Goal: Information Seeking & Learning: Learn about a topic

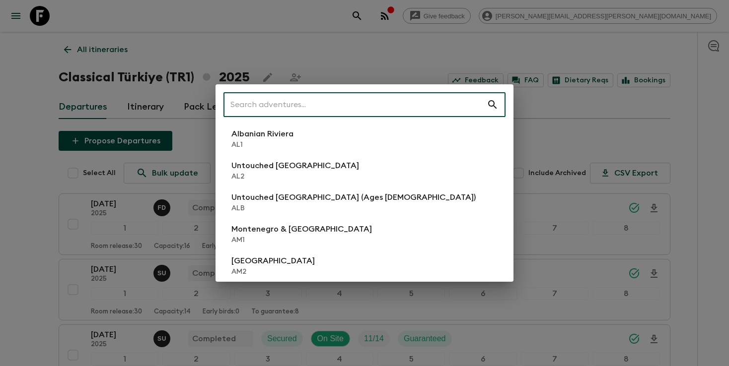
scroll to position [1129, 0]
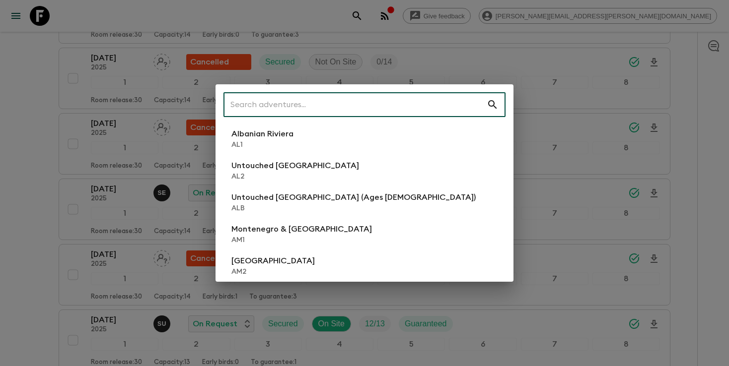
click at [395, 101] on input "text" at bounding box center [354, 105] width 263 height 28
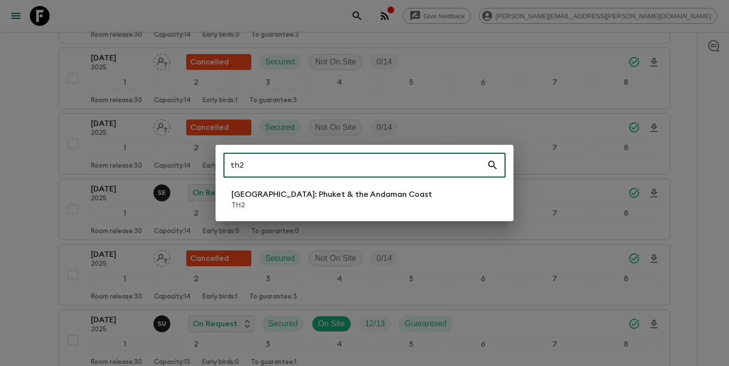
type input "th2"
click at [271, 209] on p "TH2" at bounding box center [331, 206] width 201 height 10
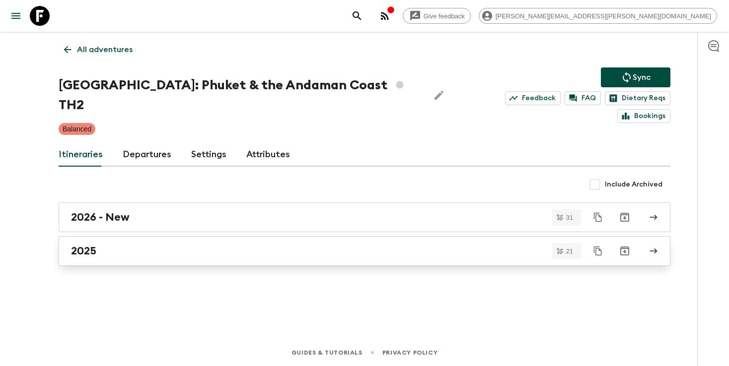
click at [162, 244] on link "2025" at bounding box center [365, 251] width 612 height 30
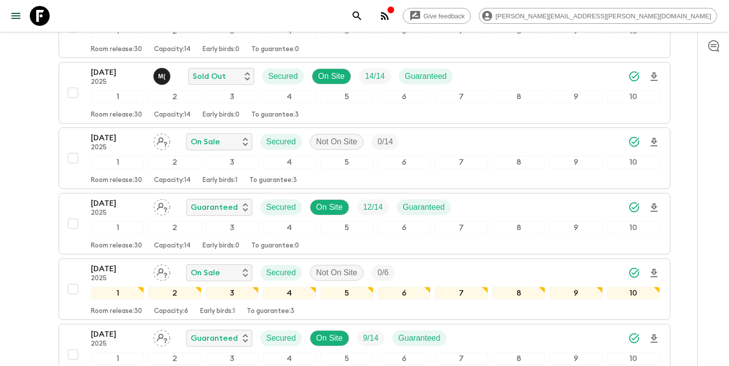
scroll to position [614, 0]
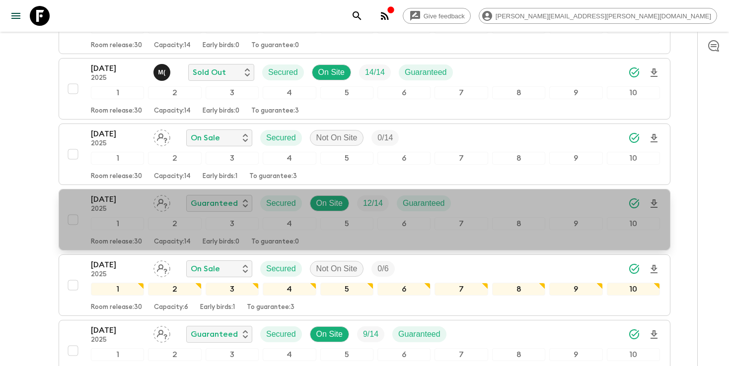
click at [543, 209] on div "[DATE] 2025 Guaranteed Secured On Site 12 / 14 Guaranteed" at bounding box center [375, 204] width 569 height 20
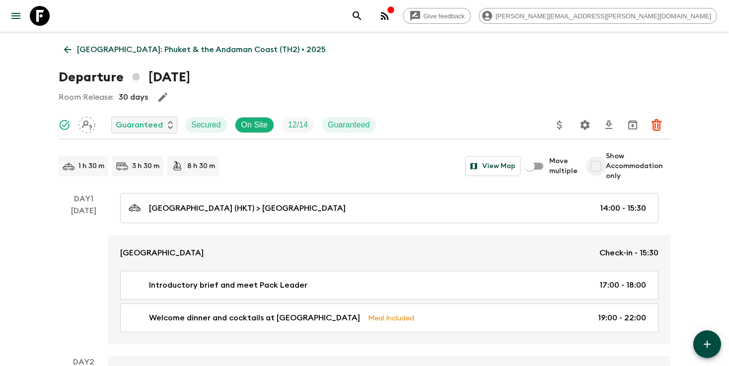
click at [597, 168] on input "Show Accommodation only" at bounding box center [596, 166] width 20 height 20
checkbox input "true"
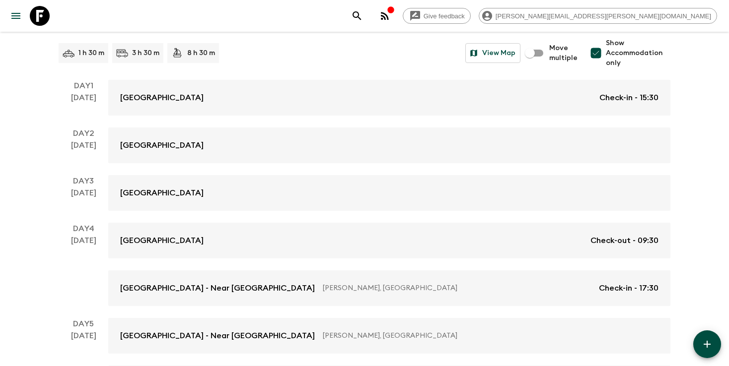
scroll to position [114, 0]
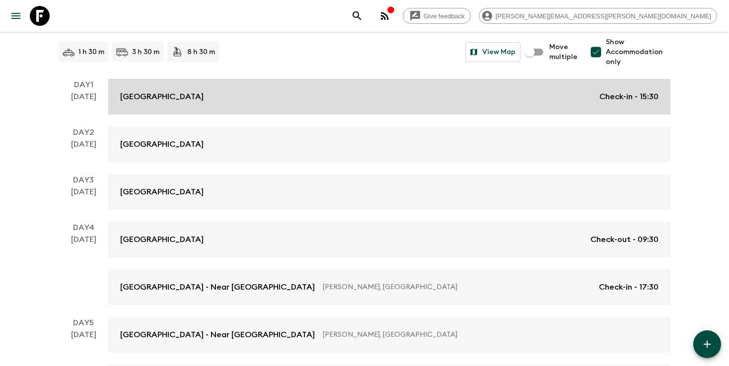
click at [506, 91] on div "[GEOGRAPHIC_DATA] Check-in - 15:30" at bounding box center [389, 97] width 538 height 12
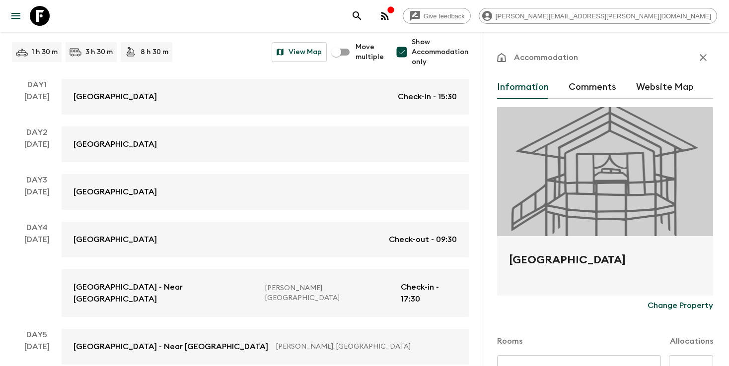
scroll to position [251, 0]
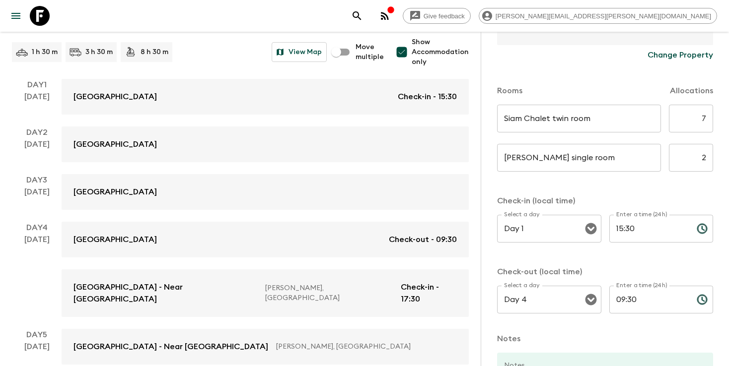
click at [704, 160] on input "2" at bounding box center [691, 158] width 44 height 28
type input "3"
click at [693, 183] on div "[PERSON_NAME] single room ​ ​ 3 ​" at bounding box center [605, 163] width 216 height 39
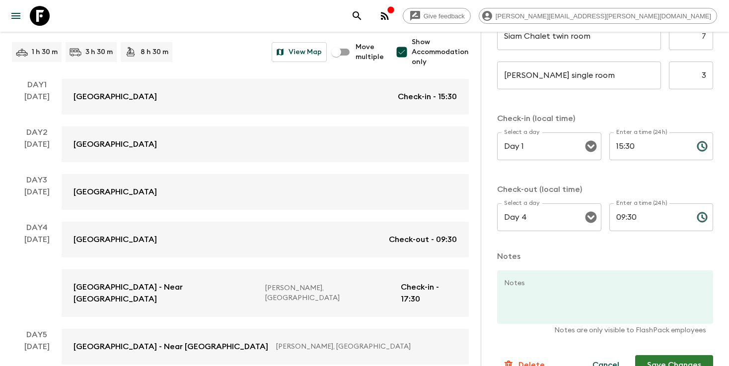
scroll to position [355, 0]
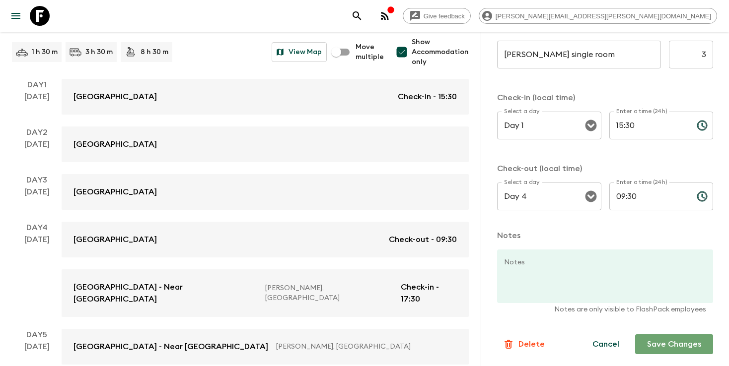
click at [657, 341] on button "Save Changes" at bounding box center [674, 345] width 78 height 20
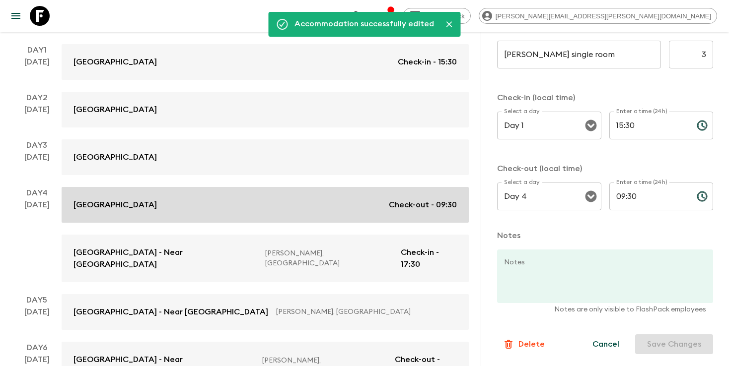
scroll to position [150, 0]
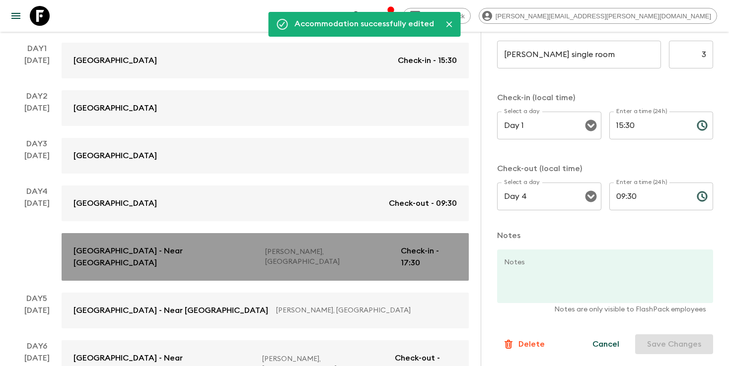
click at [352, 264] on link "[GEOGRAPHIC_DATA] - Near [GEOGRAPHIC_DATA] [GEOGRAPHIC_DATA], [GEOGRAPHIC_DATA]…" at bounding box center [265, 257] width 407 height 48
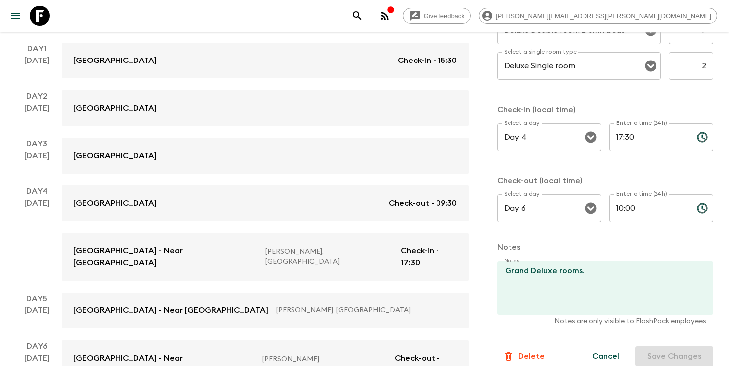
scroll to position [380, 0]
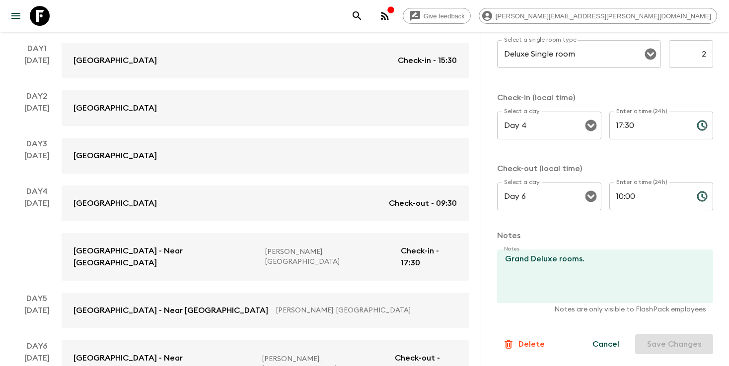
click at [704, 59] on input "2" at bounding box center [691, 54] width 44 height 28
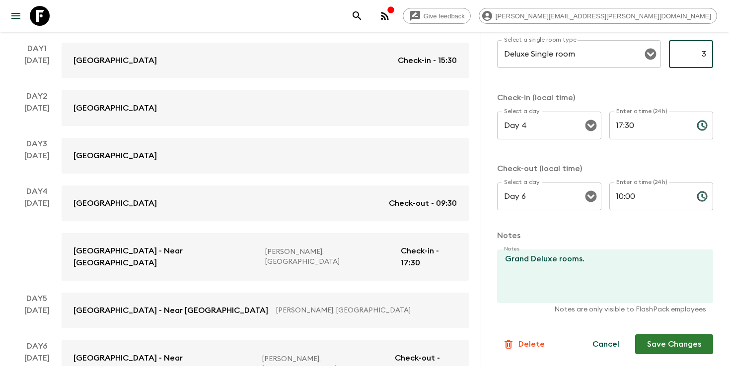
type input "3"
click at [647, 349] on button "Save Changes" at bounding box center [674, 345] width 78 height 20
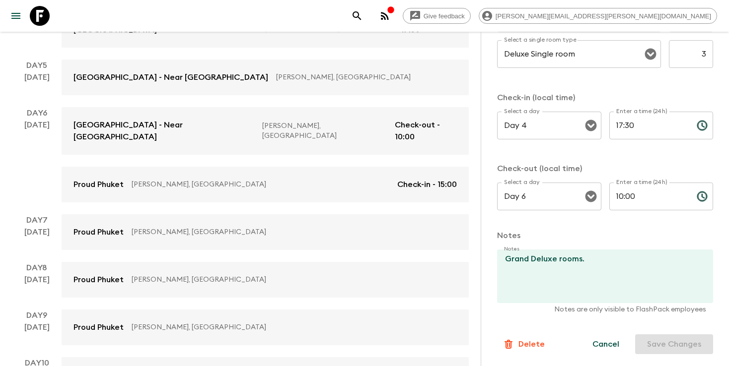
scroll to position [389, 0]
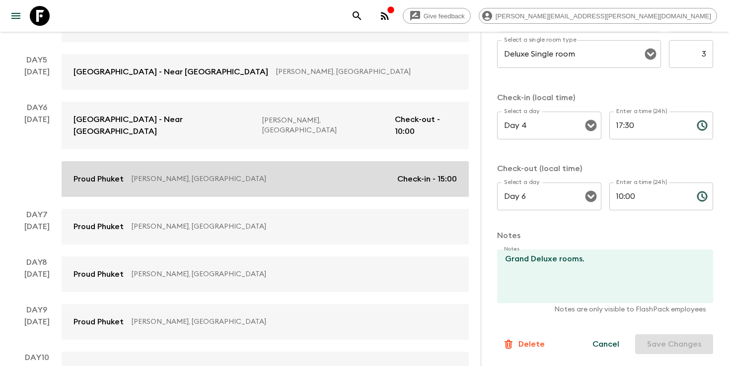
click at [339, 165] on link "Proud [GEOGRAPHIC_DATA][PERSON_NAME], [GEOGRAPHIC_DATA] Check-in - 15:00" at bounding box center [265, 179] width 407 height 36
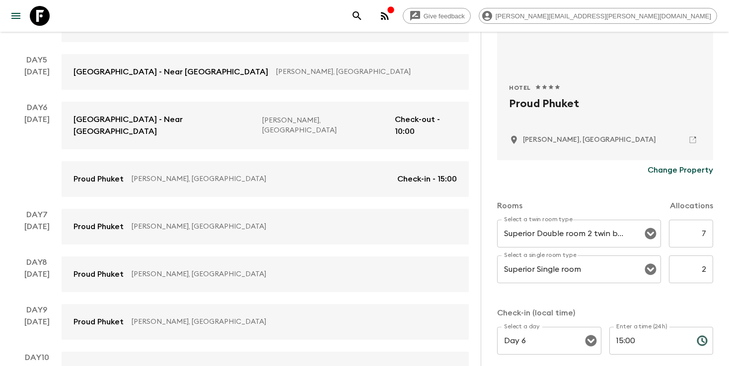
scroll to position [210, 0]
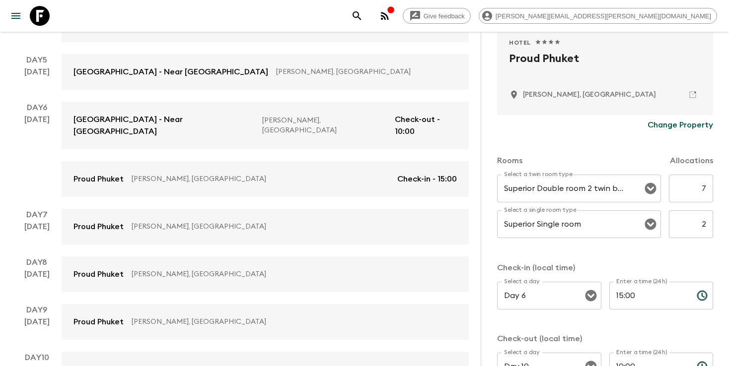
click at [702, 224] on input "2" at bounding box center [691, 225] width 44 height 28
click at [710, 226] on input "32" at bounding box center [691, 225] width 44 height 28
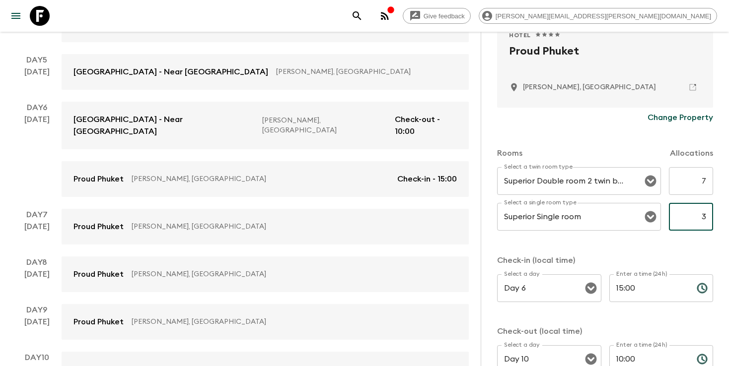
type input "3"
click at [697, 250] on div "Rooms Allocations Select a twin room type Superior Double room 2 twin beds Sele…" at bounding box center [605, 256] width 216 height 257
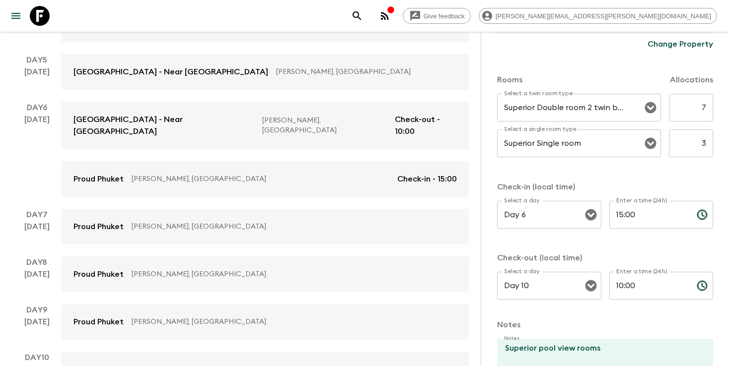
scroll to position [380, 0]
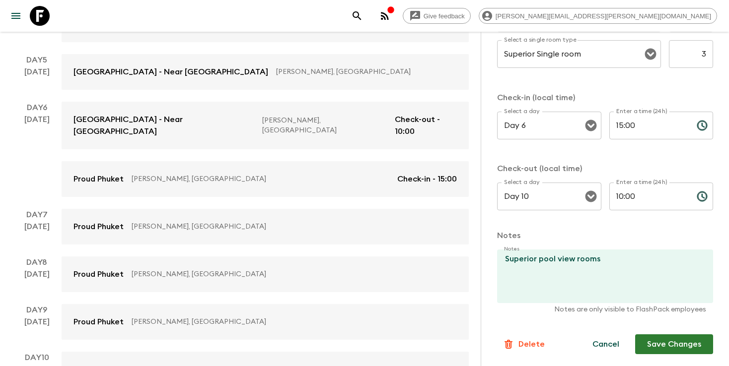
click at [663, 349] on button "Save Changes" at bounding box center [674, 345] width 78 height 20
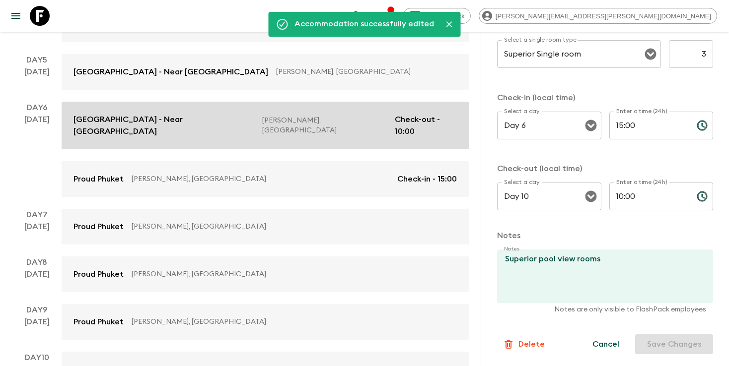
click at [336, 116] on p "[PERSON_NAME], [GEOGRAPHIC_DATA]" at bounding box center [324, 126] width 125 height 20
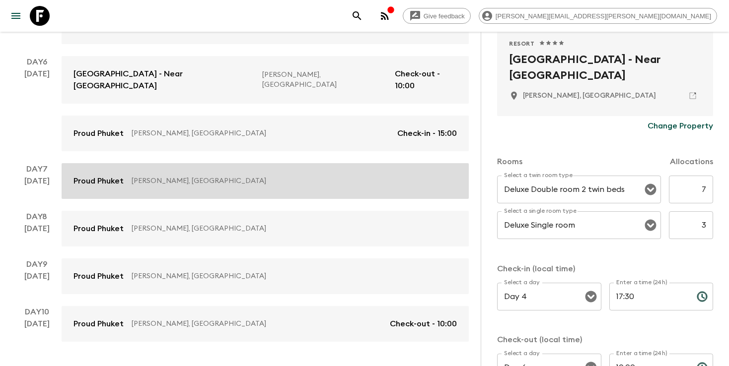
scroll to position [441, 0]
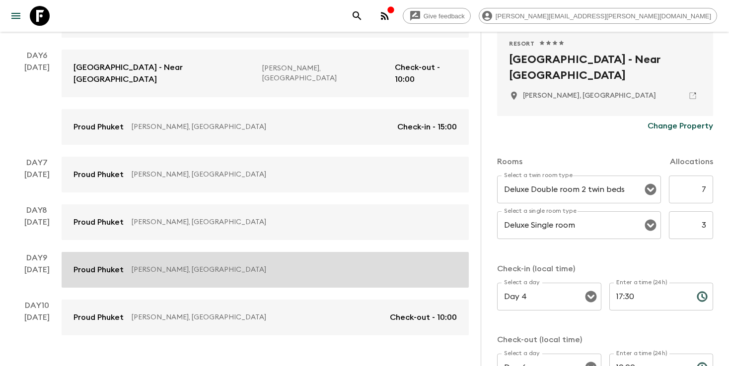
click at [353, 256] on link "Proud [GEOGRAPHIC_DATA][PERSON_NAME], [GEOGRAPHIC_DATA]" at bounding box center [265, 270] width 407 height 36
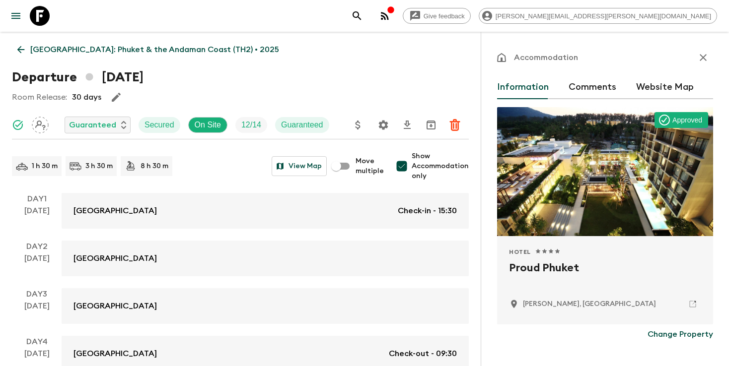
click at [361, 15] on icon "search adventures" at bounding box center [357, 15] width 8 height 8
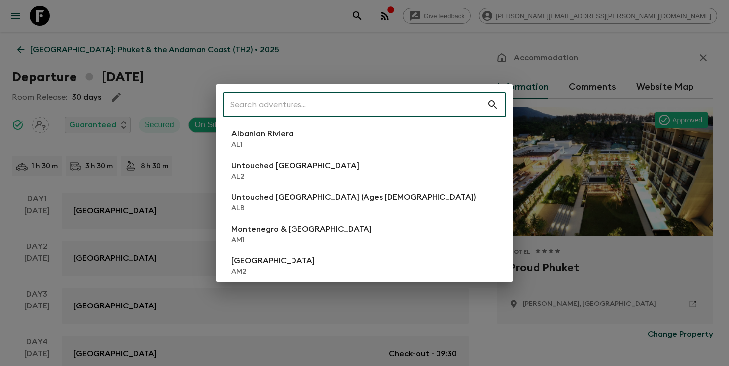
click at [338, 110] on input "text" at bounding box center [354, 105] width 263 height 28
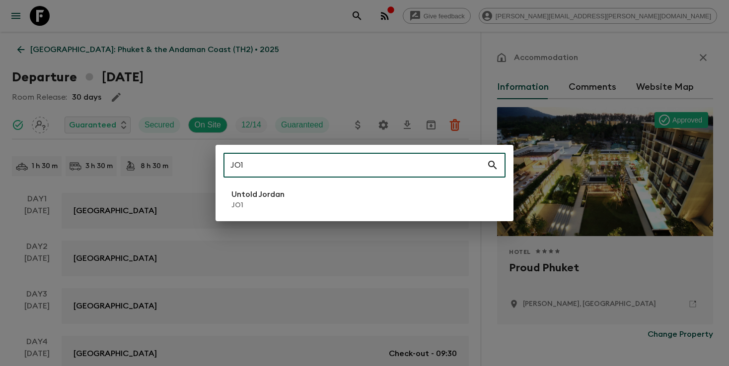
type input "JO1"
click at [290, 182] on div "JO1 ​ Untold Jordan JO1" at bounding box center [364, 183] width 298 height 76
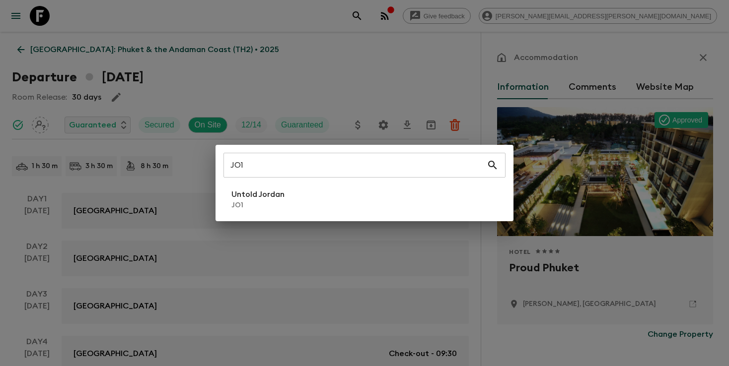
click at [283, 198] on p "Untold Jordan" at bounding box center [257, 195] width 53 height 12
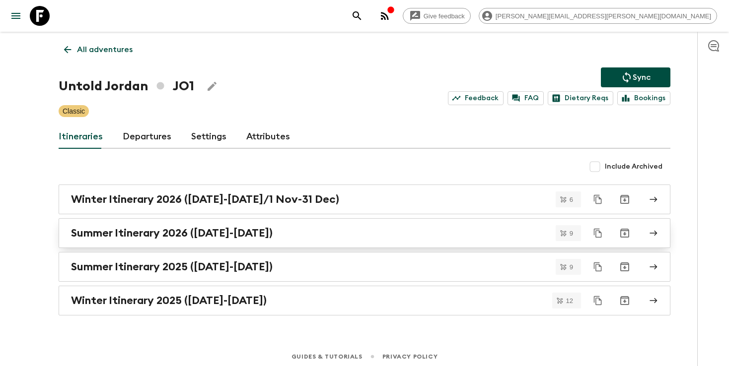
scroll to position [4, 0]
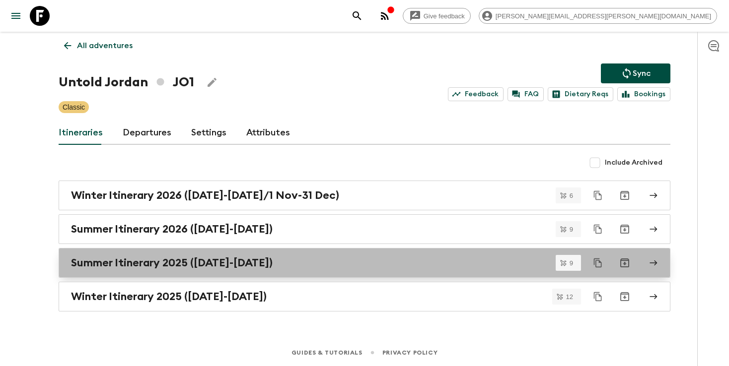
click at [285, 264] on div "Summer Itinerary 2025 ([DATE]-[DATE])" at bounding box center [355, 263] width 568 height 13
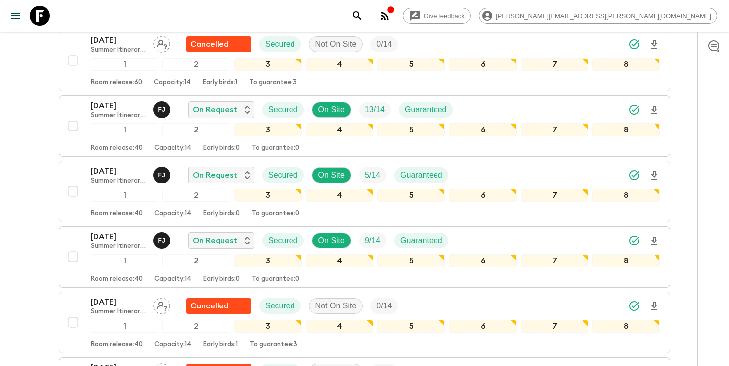
scroll to position [381, 0]
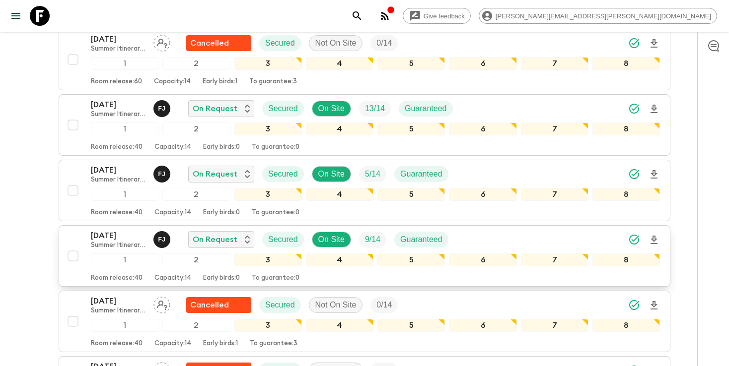
click at [537, 241] on div "[DATE] Summer Itinerary 2025 ([DATE]-[DATE]) F J On Request Secured On Site 9 /…" at bounding box center [375, 240] width 569 height 20
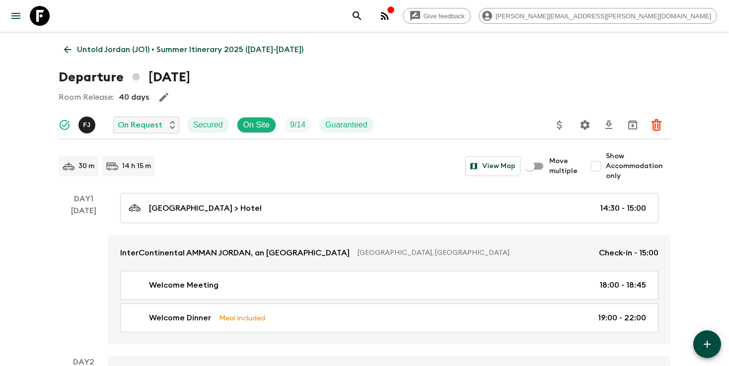
click at [581, 127] on icon "Settings" at bounding box center [584, 124] width 9 height 9
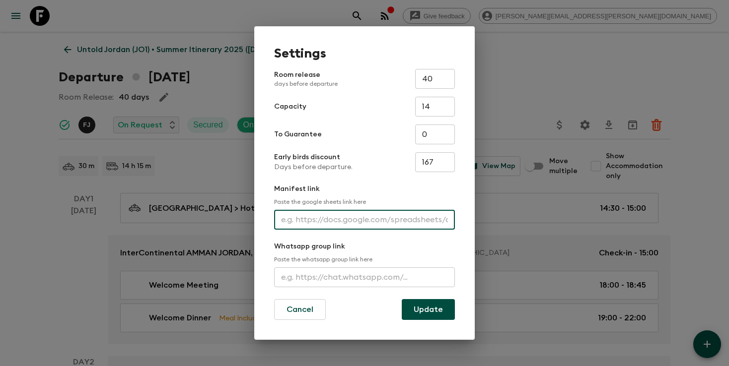
click at [330, 223] on input "text" at bounding box center [364, 220] width 181 height 20
paste input "[URL][DOMAIN_NAME]"
type input "[URL][DOMAIN_NAME]"
click at [416, 306] on button "Update" at bounding box center [428, 309] width 53 height 21
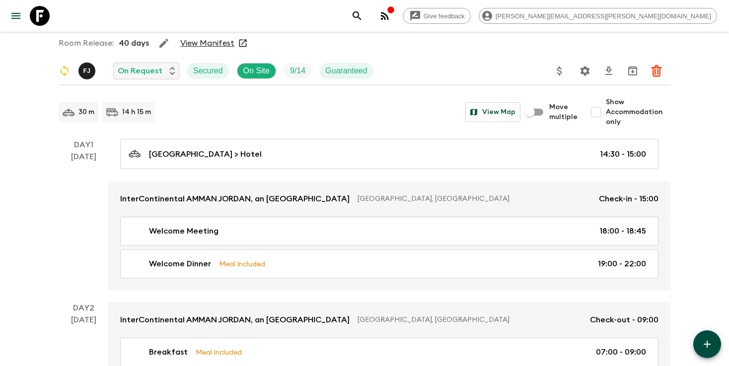
scroll to position [0, 0]
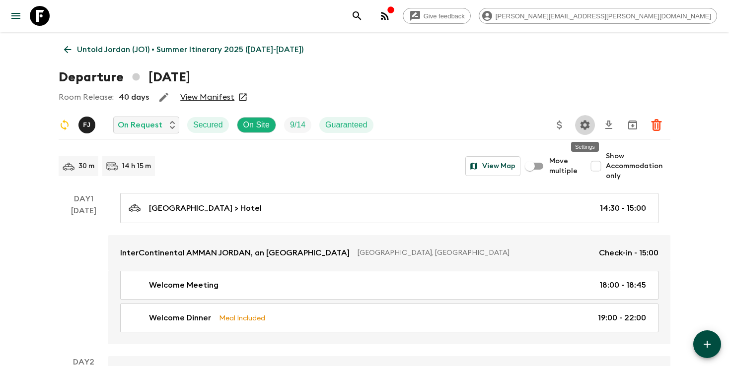
click at [586, 130] on icon "Settings" at bounding box center [585, 125] width 12 height 12
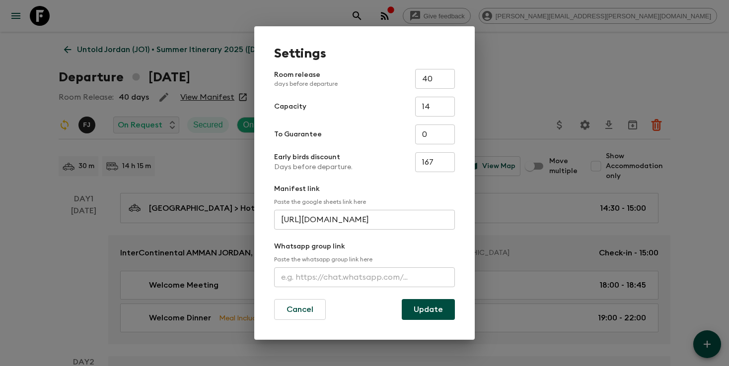
click at [437, 308] on button "Update" at bounding box center [428, 309] width 53 height 21
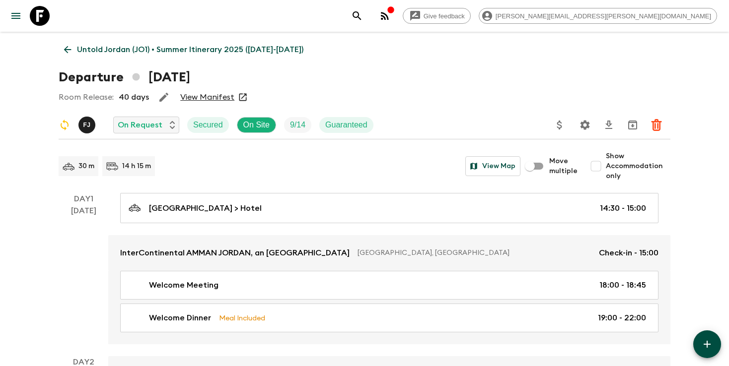
click at [102, 51] on p "Untold Jordan (JO1) • Summer Itinerary 2025 ([DATE]-[DATE])" at bounding box center [190, 50] width 226 height 12
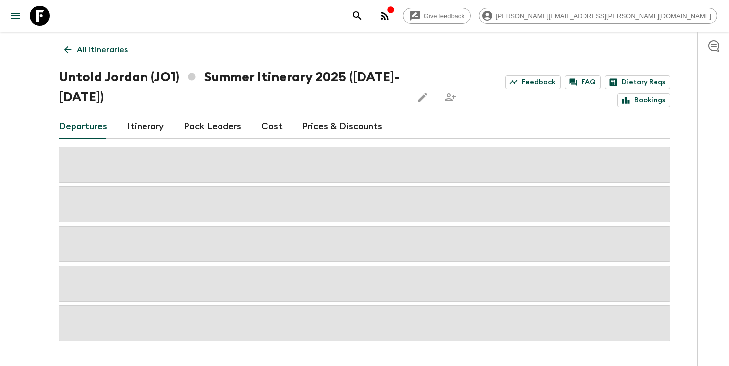
click at [102, 51] on p "All itineraries" at bounding box center [102, 50] width 51 height 12
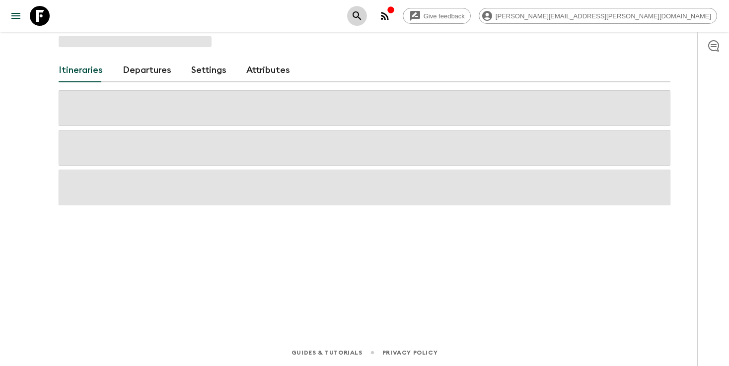
click at [363, 13] on icon "search adventures" at bounding box center [357, 16] width 12 height 12
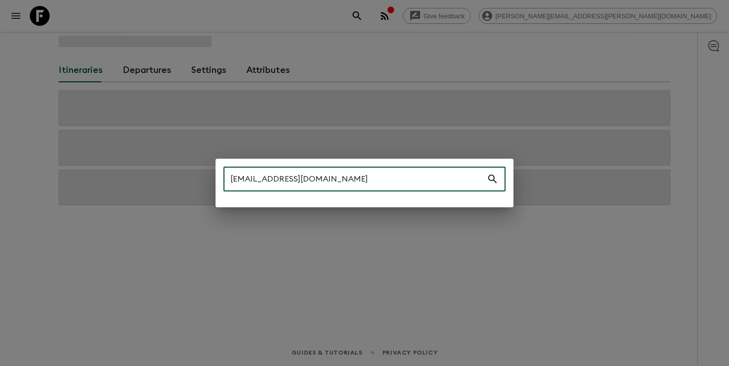
type input "[EMAIL_ADDRESS][DOMAIN_NAME]"
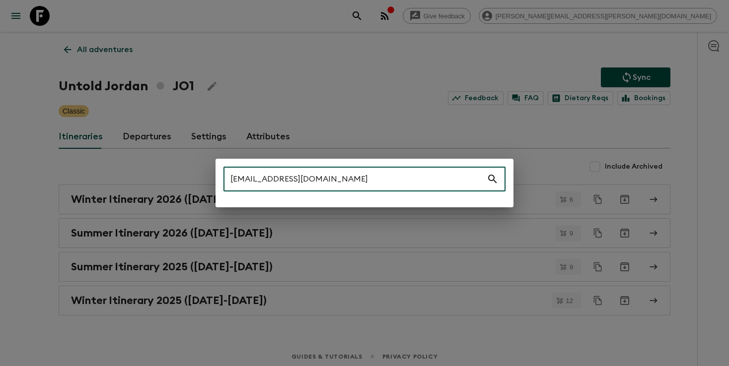
click at [404, 184] on input "[EMAIL_ADDRESS][DOMAIN_NAME]" at bounding box center [354, 179] width 263 height 28
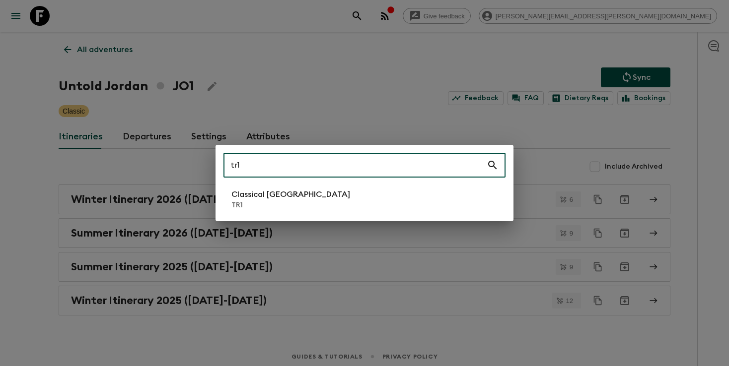
type input "tr1"
click at [322, 207] on li "Classical Türkiye TR1" at bounding box center [364, 200] width 282 height 28
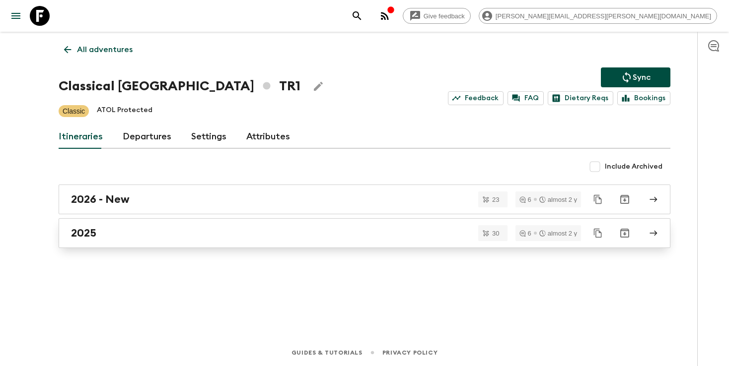
click at [305, 228] on div "2025" at bounding box center [355, 233] width 568 height 13
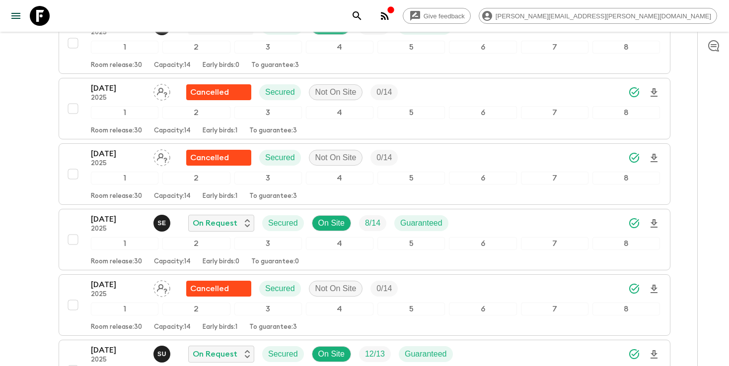
scroll to position [1103, 0]
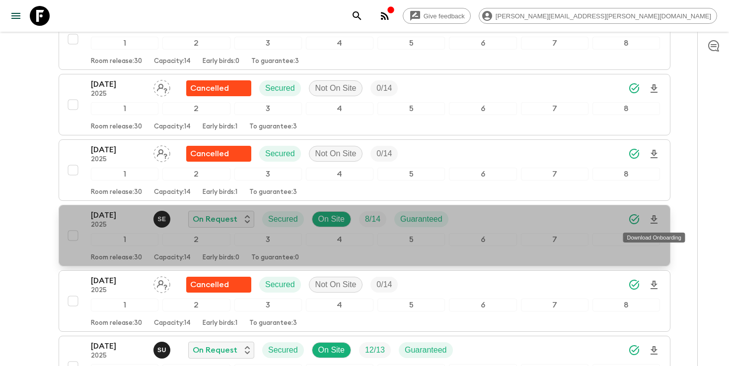
click at [650, 219] on icon "Download Onboarding" at bounding box center [654, 220] width 12 height 12
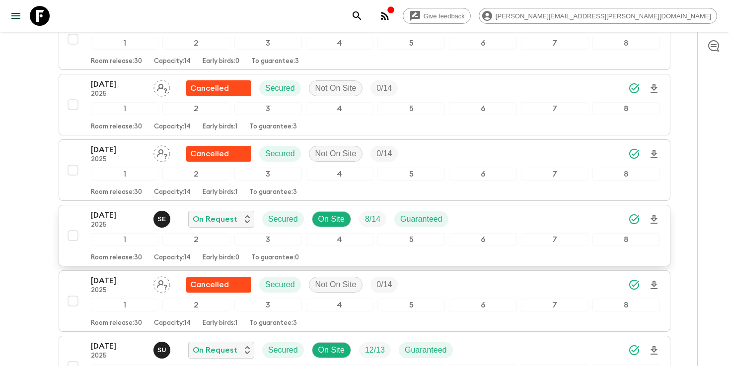
click at [363, 19] on icon "search adventures" at bounding box center [357, 16] width 12 height 12
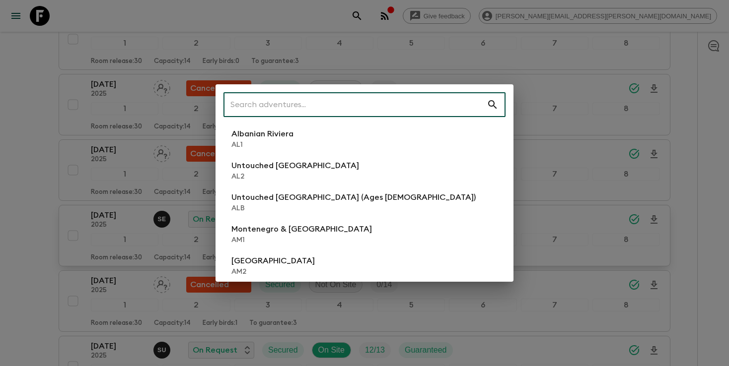
click at [361, 104] on input "text" at bounding box center [354, 105] width 263 height 28
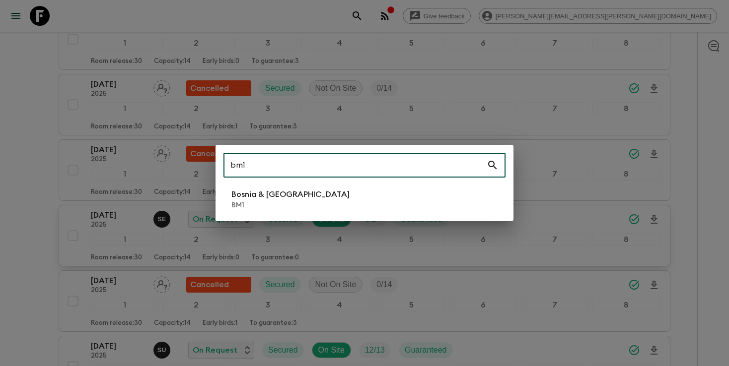
type input "bm1"
click at [277, 197] on p "Bosnia & [GEOGRAPHIC_DATA]" at bounding box center [290, 195] width 118 height 12
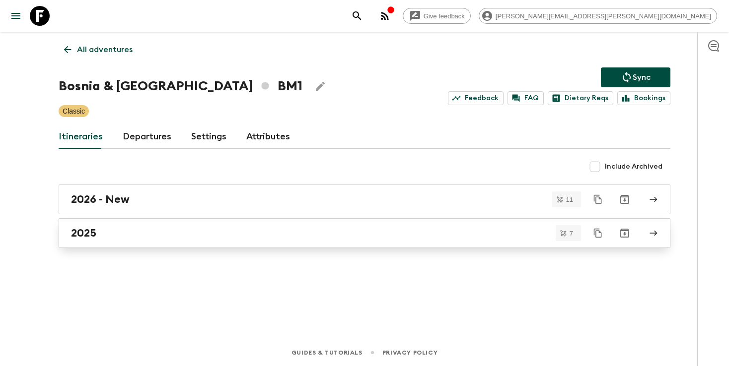
click at [431, 238] on div "2025" at bounding box center [355, 233] width 568 height 13
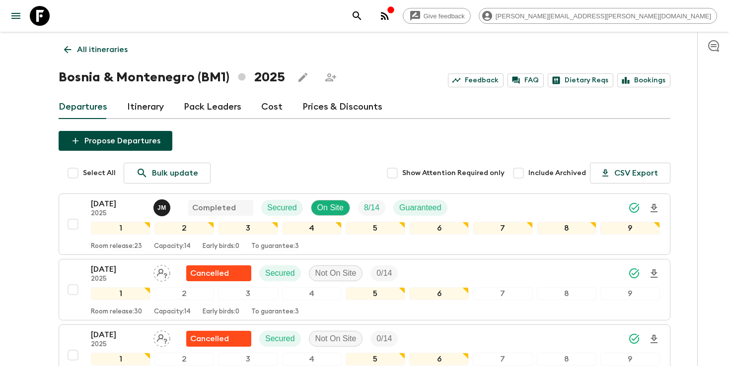
click at [109, 53] on p "All itineraries" at bounding box center [102, 50] width 51 height 12
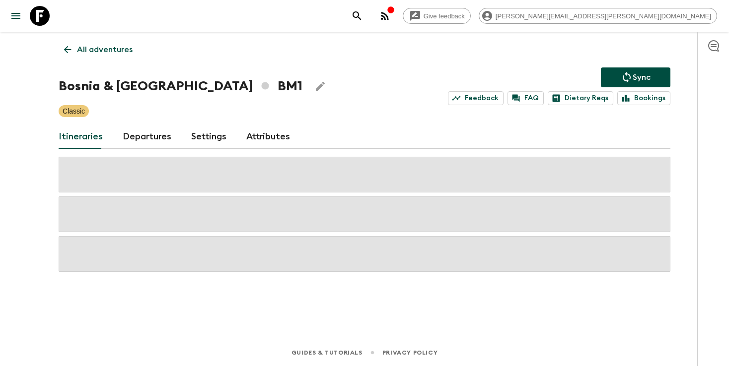
click at [98, 56] on link "All adventures" at bounding box center [98, 50] width 79 height 20
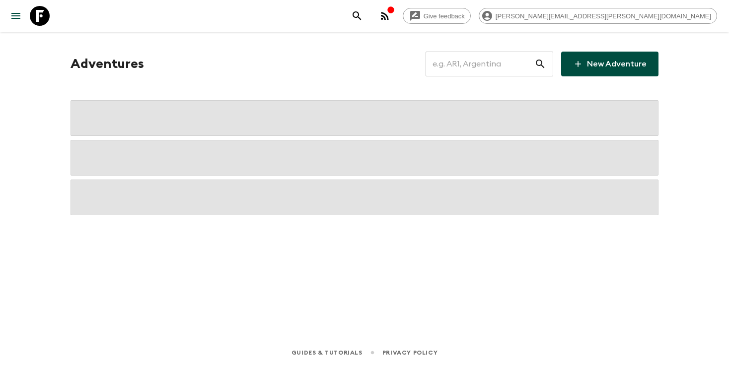
click at [468, 66] on input "text" at bounding box center [480, 64] width 109 height 28
paste input "[EMAIL_ADDRESS][DOMAIN_NAME]"
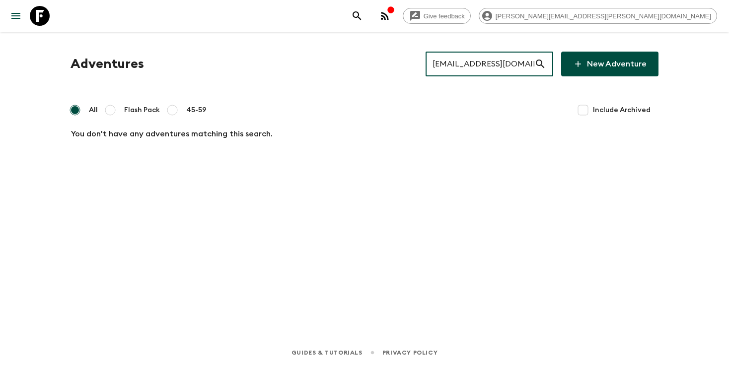
click at [501, 66] on input "[EMAIL_ADDRESS][DOMAIN_NAME]" at bounding box center [480, 64] width 109 height 28
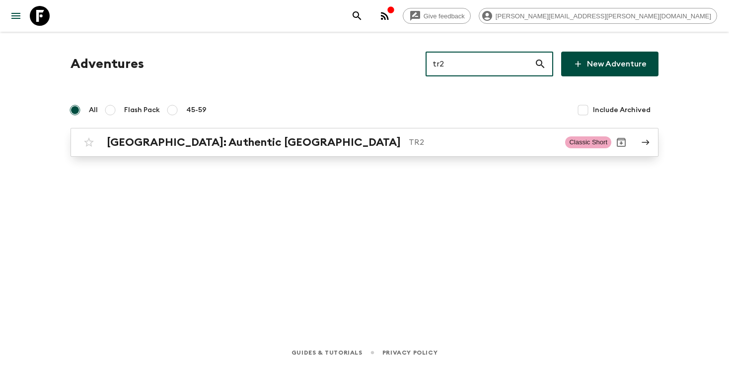
type input "tr2"
click at [409, 143] on p "TR2" at bounding box center [483, 143] width 148 height 12
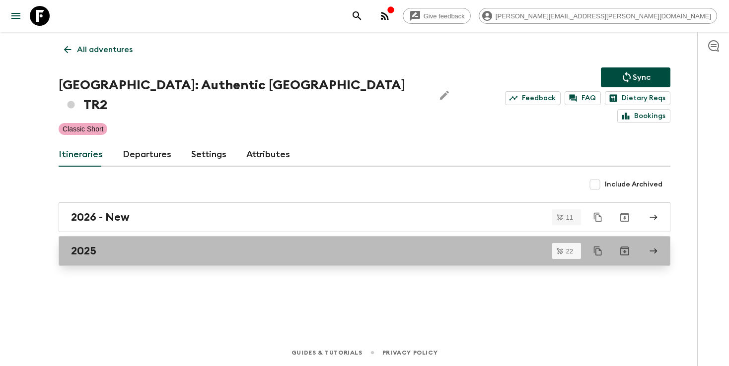
click at [194, 245] on div "2025" at bounding box center [355, 251] width 568 height 13
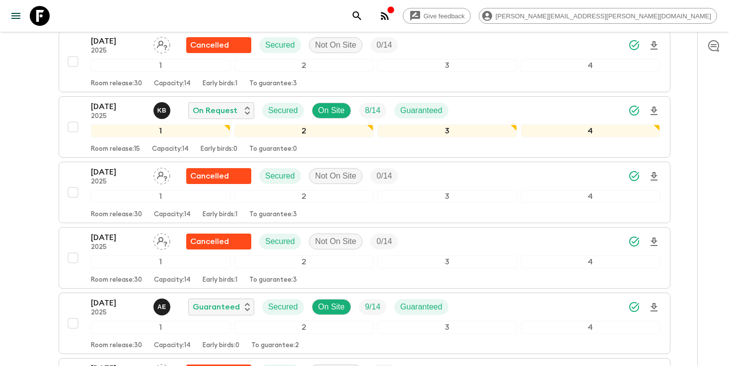
scroll to position [1165, 0]
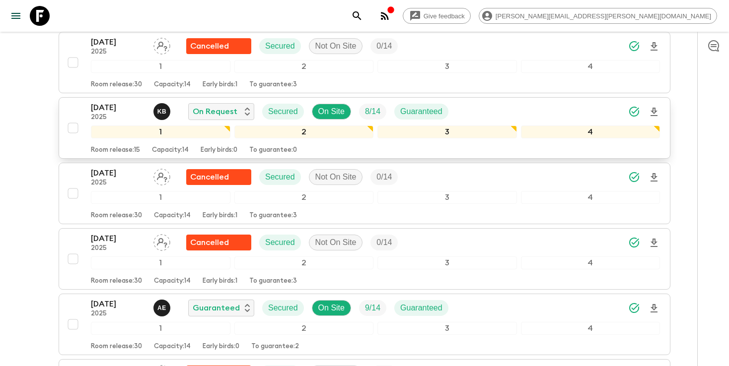
click at [500, 102] on div "[DATE] 2025 K B On Request Secured On Site 8 / 14 Guaranteed" at bounding box center [375, 112] width 569 height 20
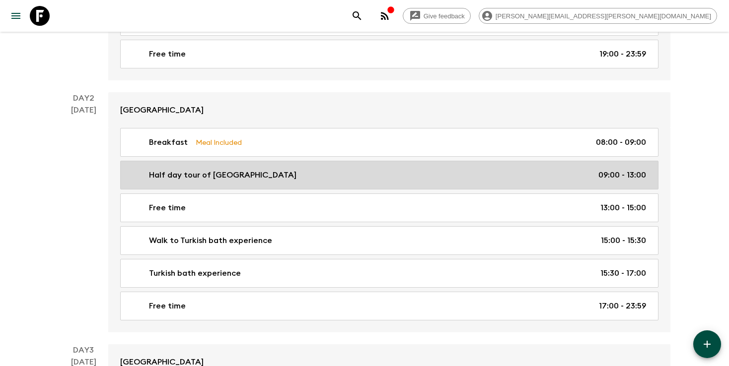
scroll to position [332, 0]
click at [320, 175] on div "Half day tour of [GEOGRAPHIC_DATA] 09:00 - 13:00" at bounding box center [387, 175] width 517 height 12
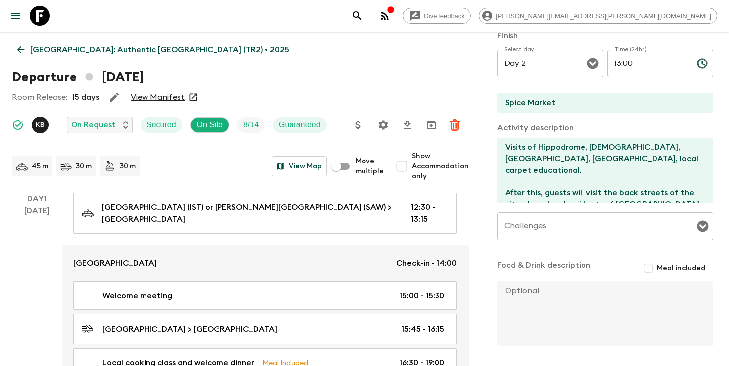
click at [363, 10] on icon "search adventures" at bounding box center [357, 16] width 12 height 12
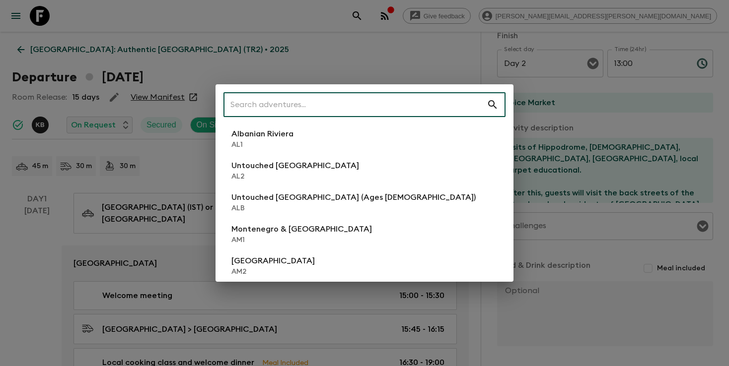
click at [394, 103] on input "text" at bounding box center [354, 105] width 263 height 28
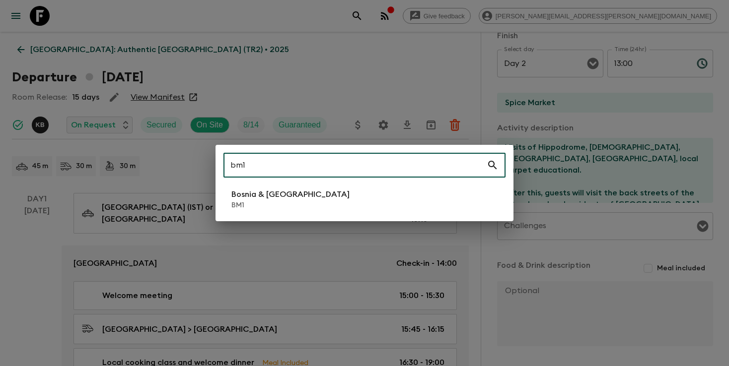
type input "bm1"
click at [260, 206] on p "BM1" at bounding box center [290, 206] width 118 height 10
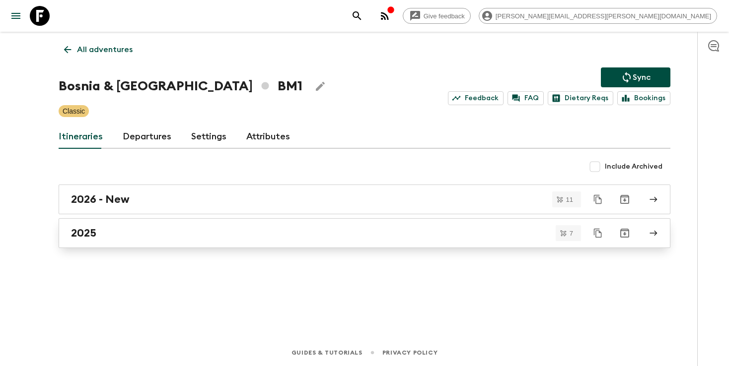
click at [182, 236] on div "2025" at bounding box center [355, 233] width 568 height 13
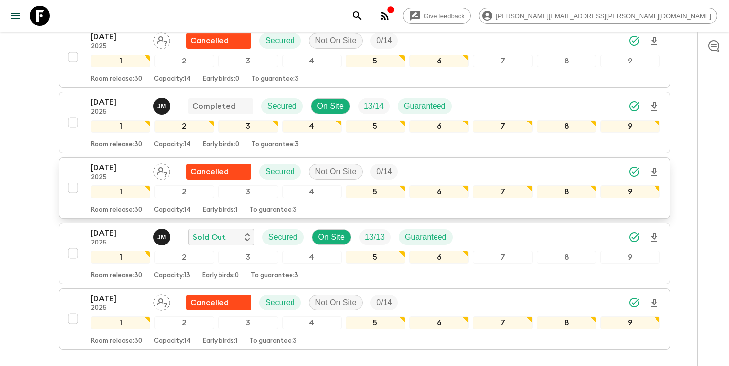
scroll to position [293, 0]
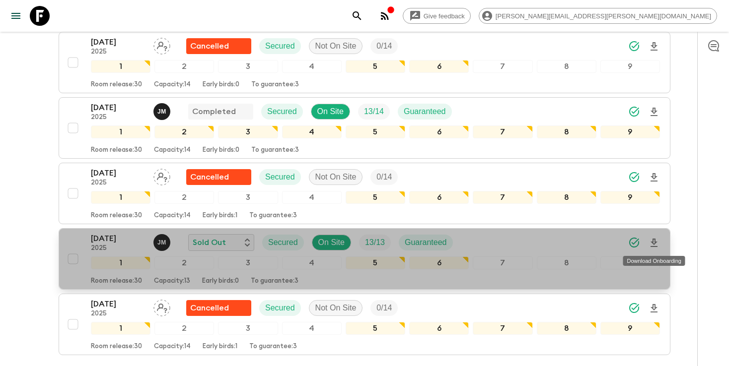
click at [653, 245] on icon "Download Onboarding" at bounding box center [654, 243] width 12 height 12
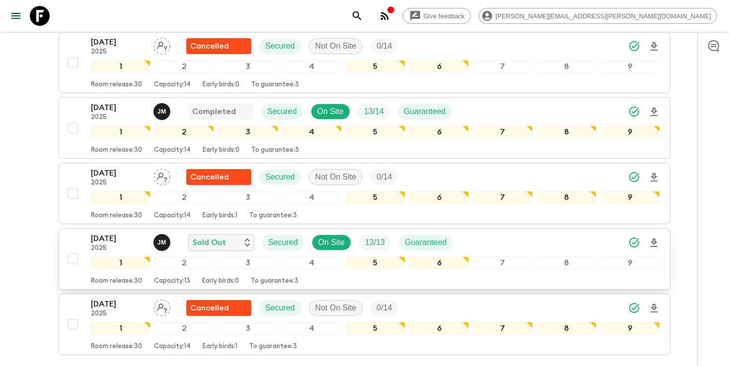
click at [363, 14] on icon "search adventures" at bounding box center [357, 16] width 12 height 12
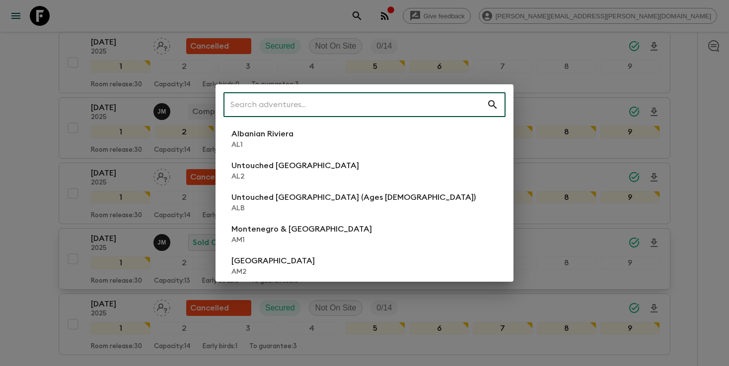
click at [334, 101] on input "text" at bounding box center [354, 105] width 263 height 28
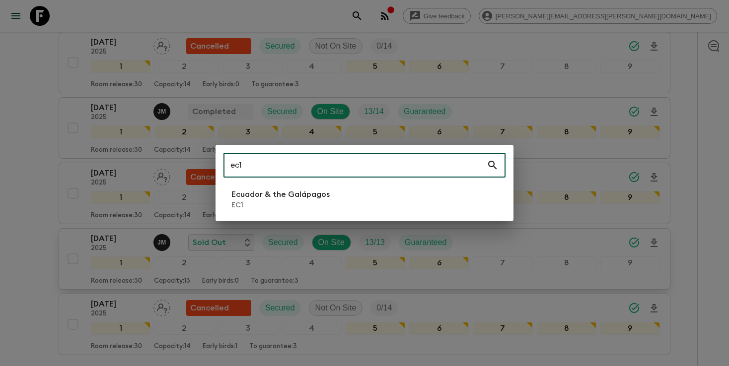
type input "ec1"
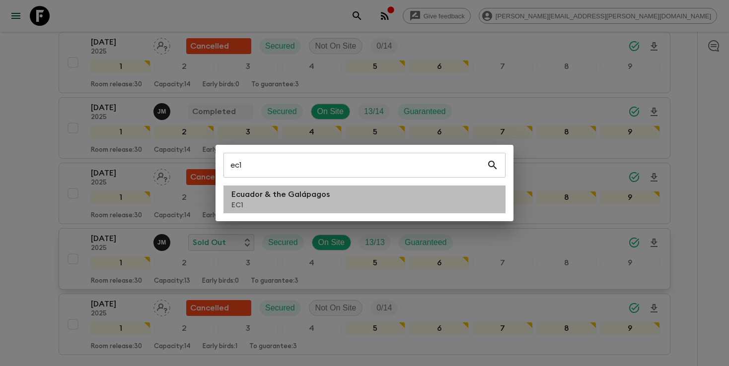
click at [273, 198] on p "Ecuador & the Galápagos" at bounding box center [280, 195] width 98 height 12
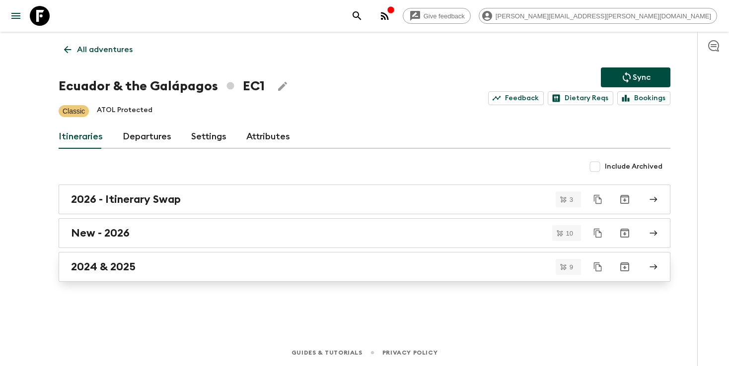
click at [234, 268] on div "2024 & 2025" at bounding box center [355, 267] width 568 height 13
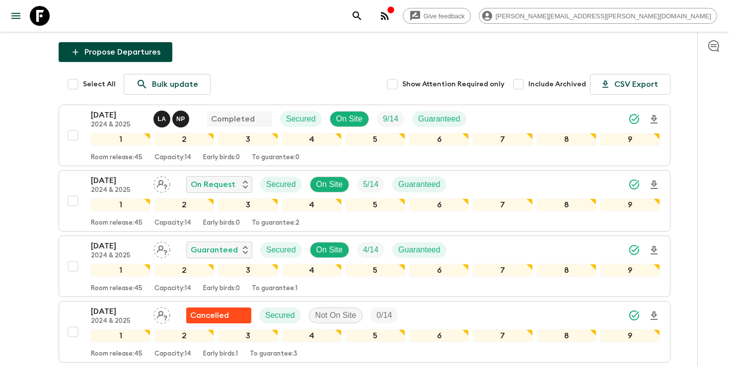
scroll to position [90, 0]
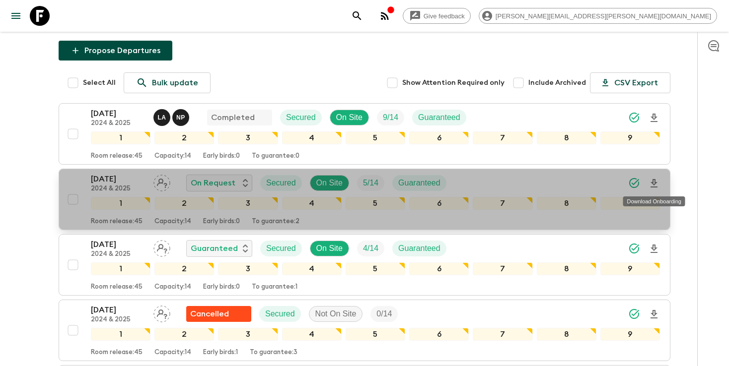
click at [655, 185] on icon "Download Onboarding" at bounding box center [654, 184] width 12 height 12
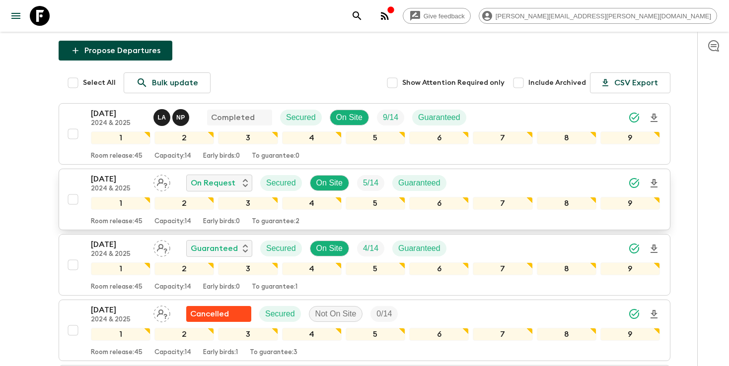
click at [361, 15] on icon "search adventures" at bounding box center [357, 15] width 8 height 8
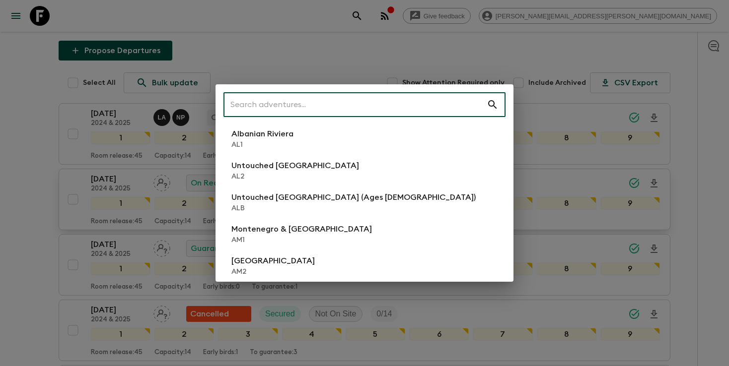
click at [320, 103] on input "text" at bounding box center [354, 105] width 263 height 28
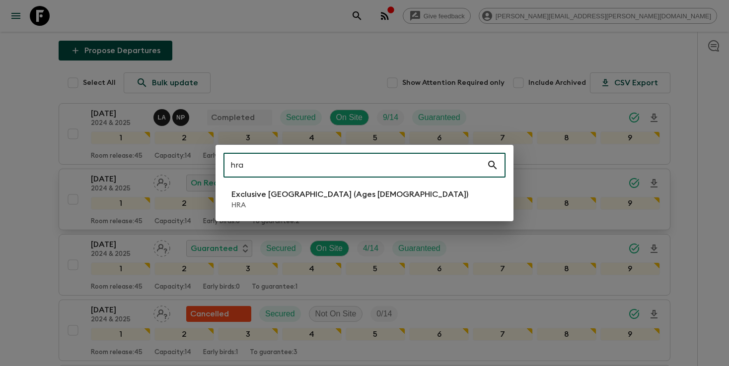
type input "hra"
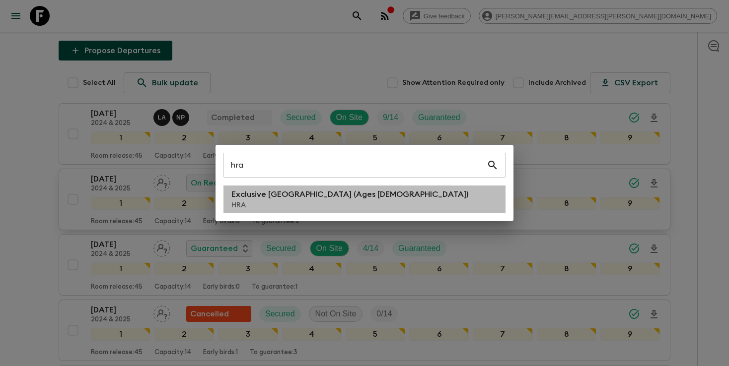
click at [268, 200] on p "Exclusive [GEOGRAPHIC_DATA] (Ages [DEMOGRAPHIC_DATA])" at bounding box center [349, 195] width 237 height 12
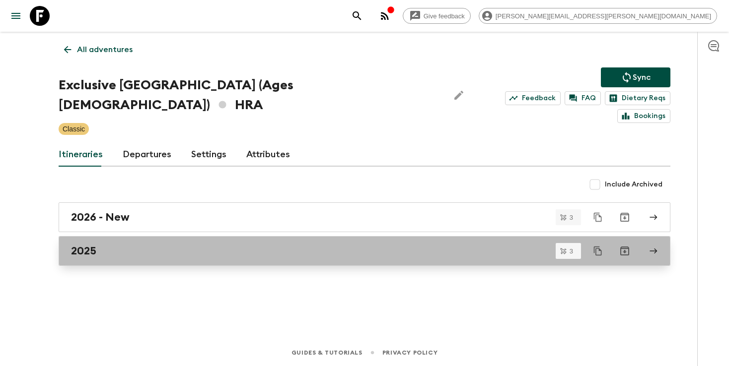
click at [158, 245] on div "2025" at bounding box center [355, 251] width 568 height 13
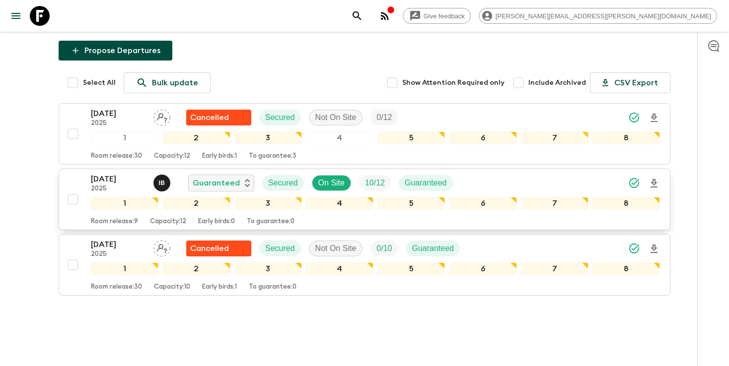
scroll to position [84, 0]
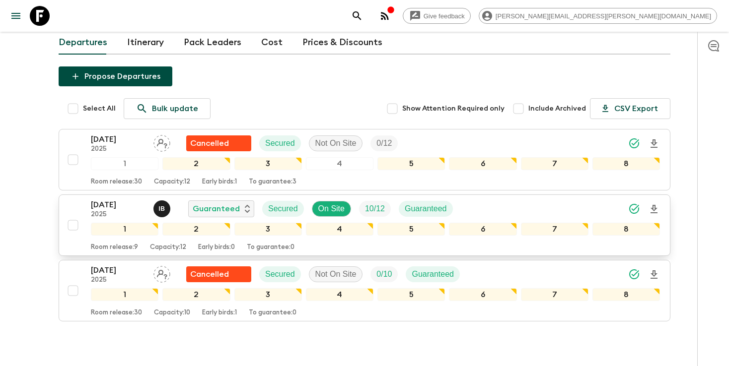
click at [655, 204] on icon "Download Onboarding" at bounding box center [654, 210] width 12 height 12
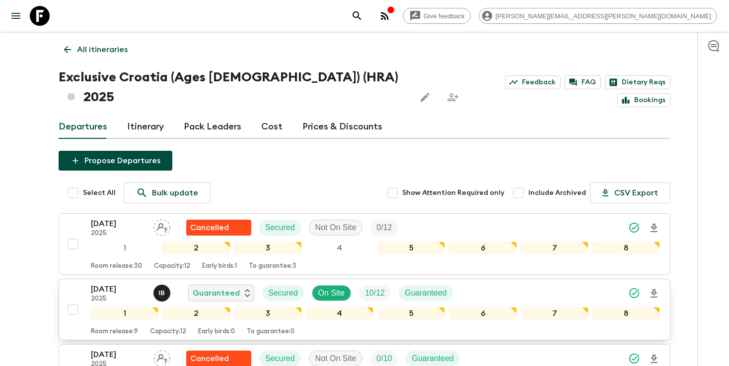
click at [363, 17] on icon "search adventures" at bounding box center [357, 16] width 12 height 12
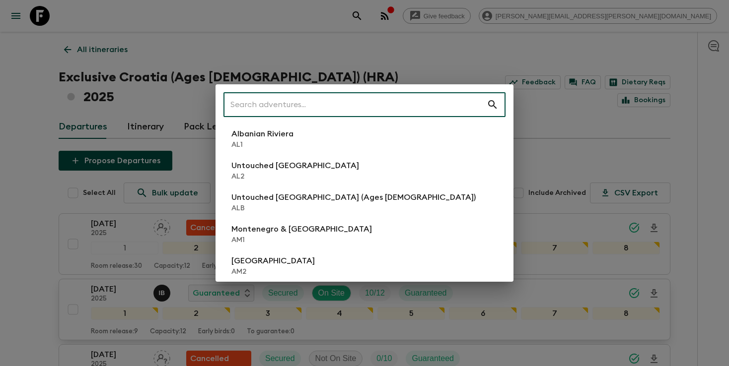
click at [286, 103] on input "text" at bounding box center [354, 105] width 263 height 28
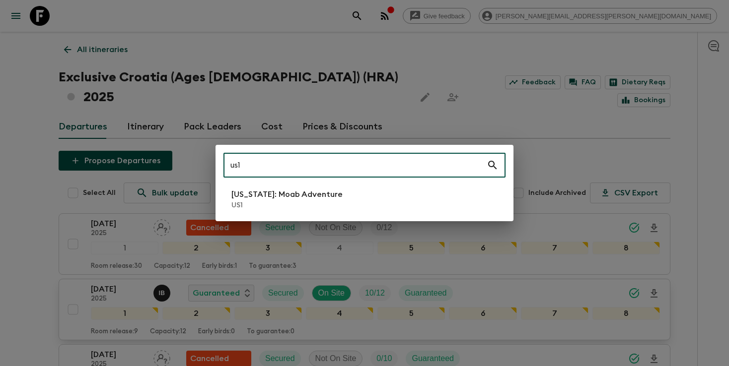
type input "us1"
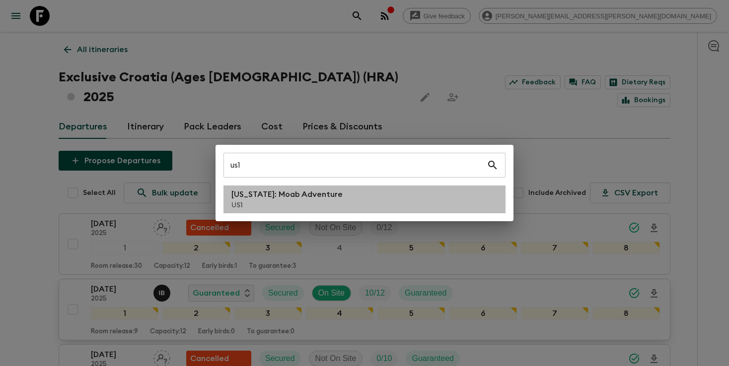
click at [230, 207] on li "[US_STATE]: Moab Adventure US1" at bounding box center [364, 200] width 282 height 28
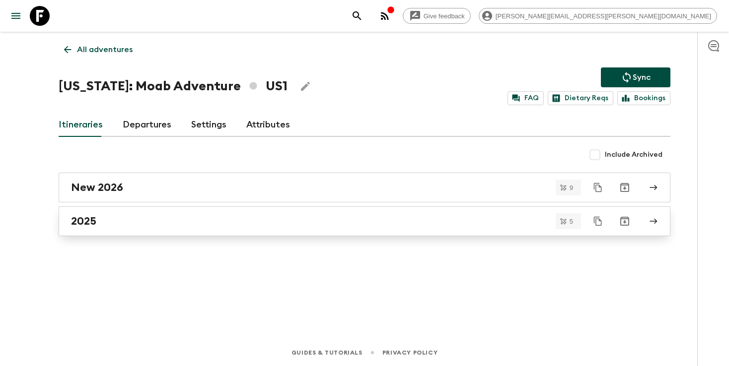
click at [146, 227] on div "2025" at bounding box center [355, 221] width 568 height 13
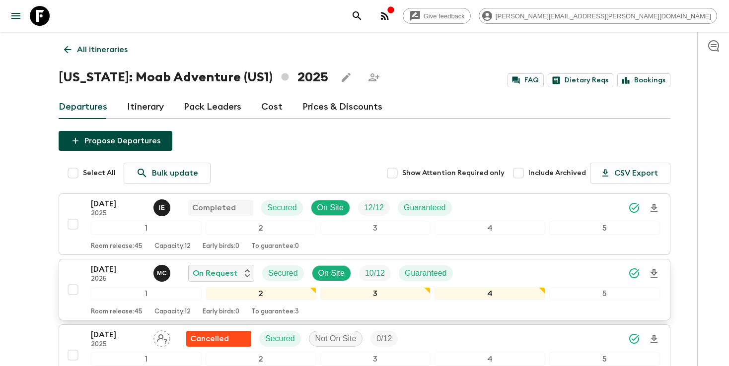
click at [655, 278] on icon "Download Onboarding" at bounding box center [653, 274] width 7 height 8
